Goal: Transaction & Acquisition: Purchase product/service

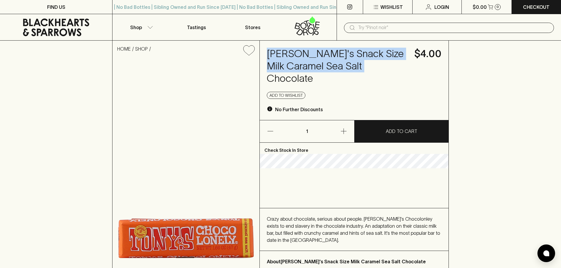
drag, startPoint x: 268, startPoint y: 53, endPoint x: 357, endPoint y: 71, distance: 91.5
click at [357, 71] on h4 "[PERSON_NAME]'s Snack Size Milk Caramel Sea Salt Chocolate" at bounding box center [337, 66] width 140 height 37
copy h4 "[PERSON_NAME]'s Snack Size Milk Caramel Sea Salt Chocolate"
drag, startPoint x: 322, startPoint y: 61, endPoint x: 309, endPoint y: 59, distance: 13.4
click at [322, 61] on h4 "[PERSON_NAME]'s Snack Size Milk Caramel Sea Salt Chocolate" at bounding box center [337, 66] width 140 height 37
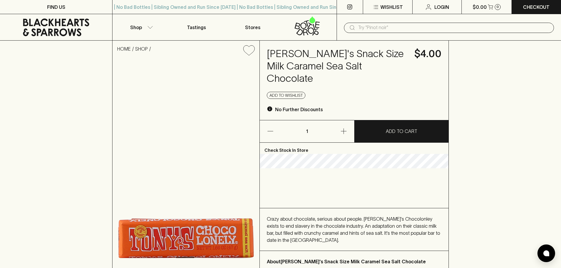
click at [280, 56] on h4 "[PERSON_NAME]'s Snack Size Milk Caramel Sea Salt Chocolate" at bounding box center [337, 66] width 140 height 37
drag, startPoint x: 269, startPoint y: 52, endPoint x: 348, endPoint y: 52, distance: 78.6
click at [348, 52] on h4 "[PERSON_NAME]'s Snack Size Milk Caramel Sea Salt Chocolate" at bounding box center [337, 66] width 140 height 37
copy h4 "ony's Snack Size"
click at [370, 26] on input "text" at bounding box center [453, 27] width 191 height 9
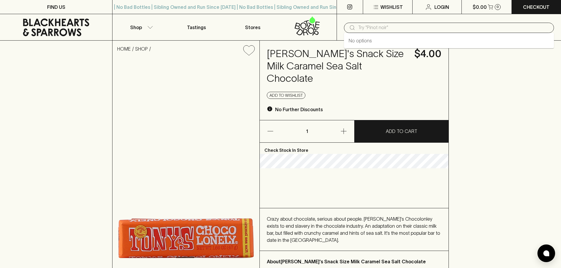
paste input "ony's Snack Size"
click at [357, 28] on div "​ ony's Snack Size" at bounding box center [449, 28] width 210 height 10
type input "ony's Snack Size t"
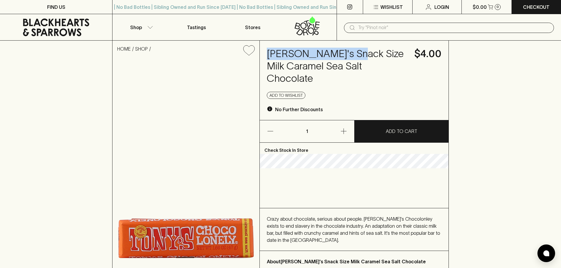
drag, startPoint x: 267, startPoint y: 51, endPoint x: 350, endPoint y: 54, distance: 83.4
click at [350, 54] on h4 "[PERSON_NAME]'s Snack Size Milk Caramel Sea Salt Chocolate" at bounding box center [337, 66] width 140 height 37
copy h4 "[PERSON_NAME]'s Snack Size"
click at [370, 28] on input "text" at bounding box center [453, 27] width 191 height 9
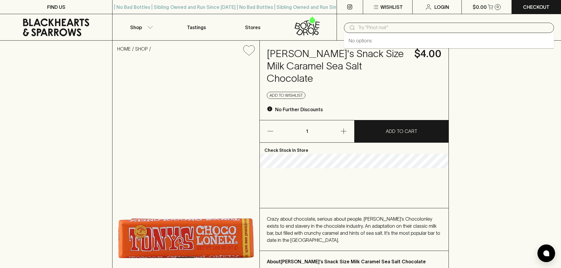
paste input "[PERSON_NAME]'s Snack Size"
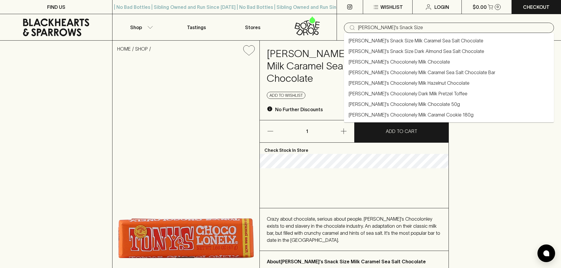
type input "[PERSON_NAME]'s Snack Size"
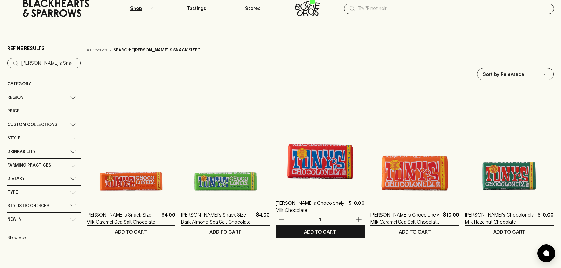
scroll to position [29, 0]
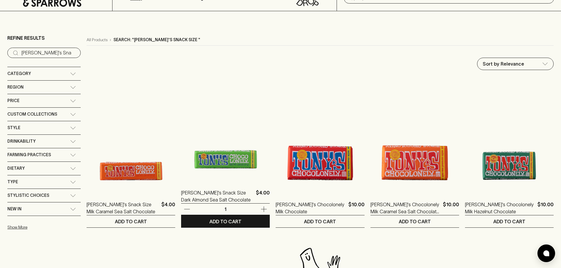
click at [223, 168] on img at bounding box center [225, 128] width 89 height 103
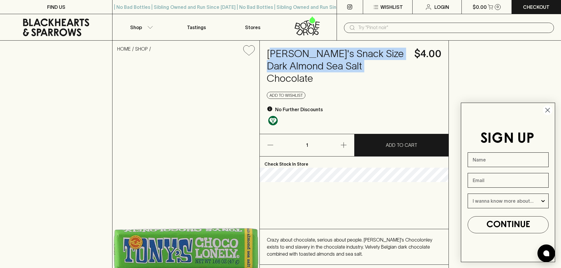
drag, startPoint x: 269, startPoint y: 50, endPoint x: 362, endPoint y: 67, distance: 94.0
click at [362, 67] on h4 "[PERSON_NAME]'s Snack Size Dark Almond Sea Salt Chocolate" at bounding box center [337, 66] width 140 height 37
click at [308, 61] on h4 "[PERSON_NAME]'s Snack Size Dark Almond Sea Salt Chocolate" at bounding box center [337, 66] width 140 height 37
drag, startPoint x: 268, startPoint y: 51, endPoint x: 352, endPoint y: 65, distance: 85.0
click at [352, 65] on h4 "[PERSON_NAME]'s Snack Size Dark Almond Sea Salt Chocolate" at bounding box center [337, 66] width 140 height 37
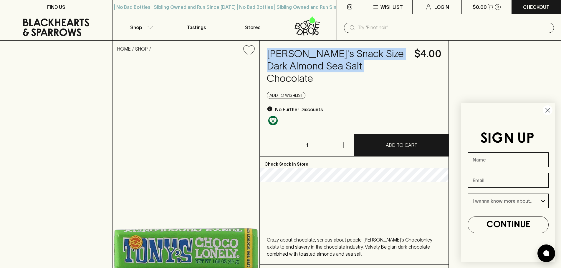
copy h4 "[PERSON_NAME]'s Snack Size Dark Almond Sea Salt Chocolate"
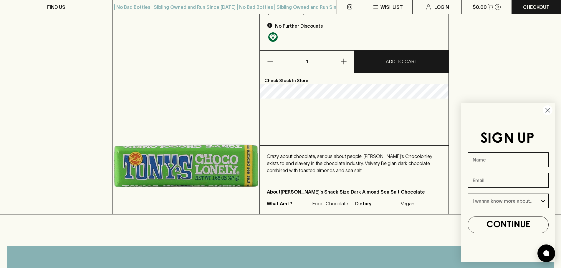
scroll to position [88, 0]
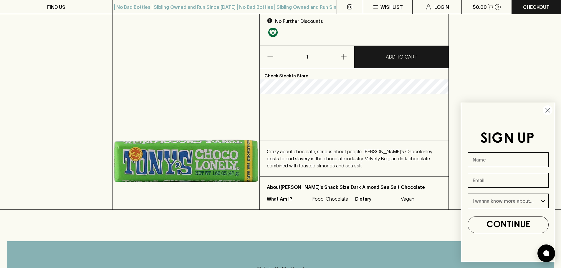
click at [313, 95] on div "Check Stock In Store" at bounding box center [354, 104] width 189 height 73
